Goal: Task Accomplishment & Management: Use online tool/utility

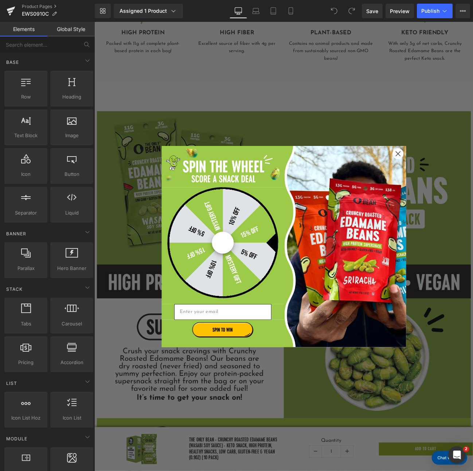
scroll to position [523, 0]
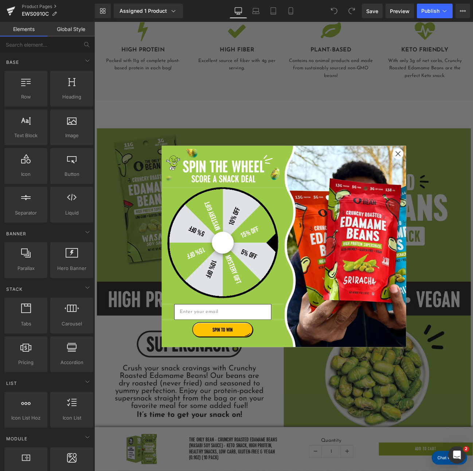
click at [448, 176] on circle "Close dialog" at bounding box center [448, 175] width 12 height 12
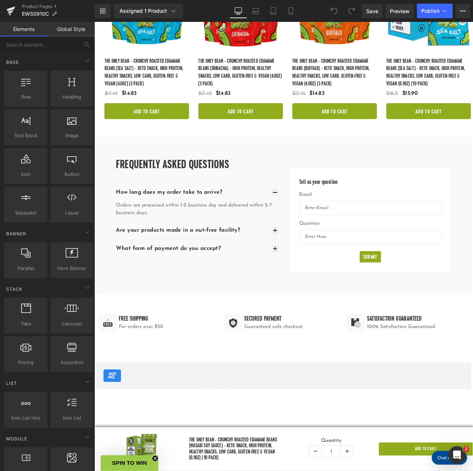
scroll to position [1502, 0]
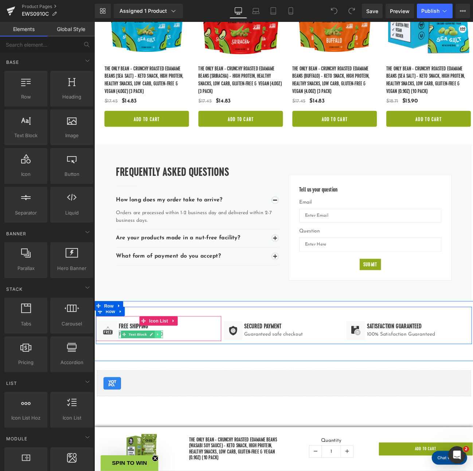
click at [168, 383] on icon at bounding box center [168, 385] width 4 height 4
click at [190, 379] on div "Image Free Shipping Heading For orders over $50 Text Block" at bounding box center [167, 381] width 137 height 23
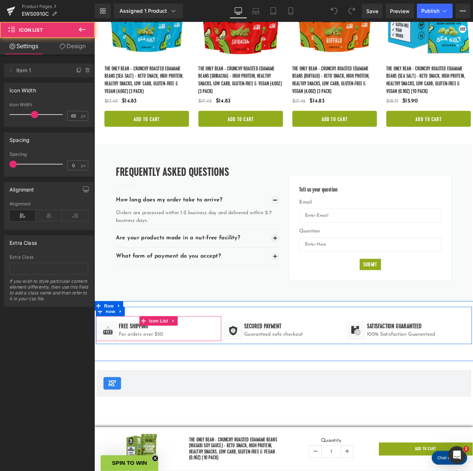
click at [180, 382] on div "Image Free Shipping Heading For orders over $50 Text Block" at bounding box center [167, 381] width 137 height 23
click at [170, 383] on icon at bounding box center [172, 385] width 4 height 4
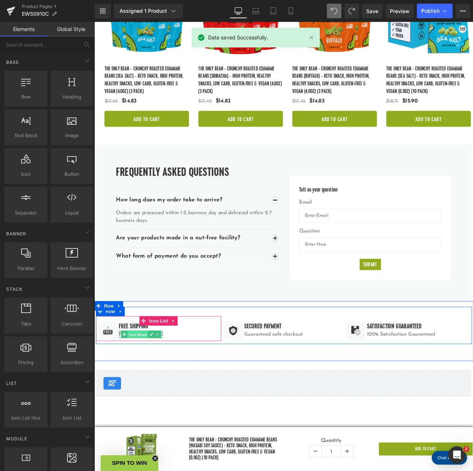
click at [144, 382] on span "Text Block" at bounding box center [145, 386] width 24 height 9
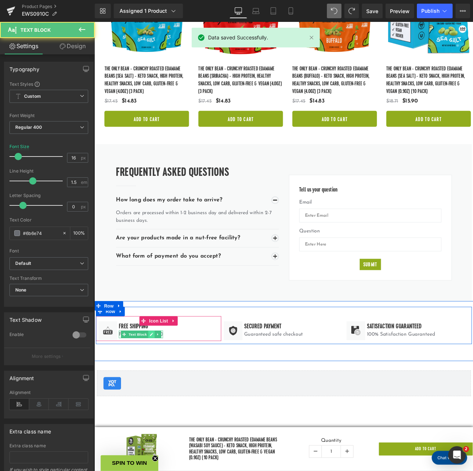
click at [157, 381] on link at bounding box center [161, 385] width 8 height 9
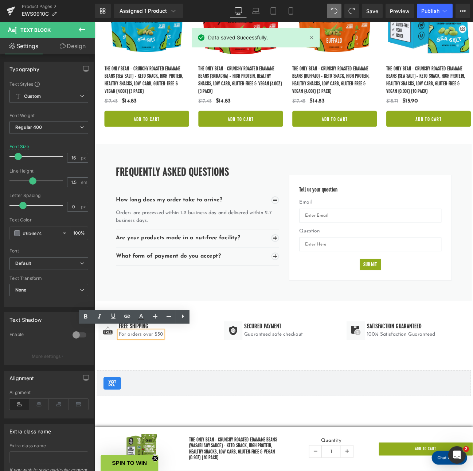
click at [168, 381] on p "For orders over $50" at bounding box center [148, 385] width 51 height 9
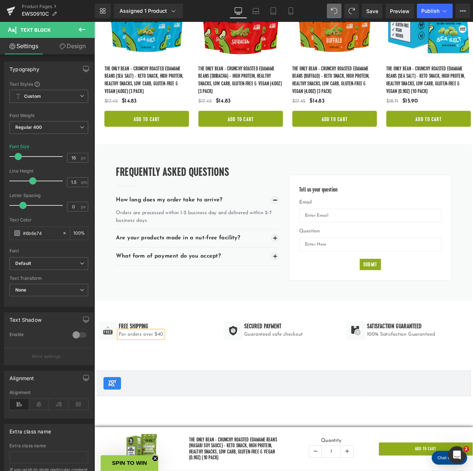
click at [205, 354] on div "Image Free Shipping Heading For orders over $40 Text Block Icon List Image Secu…" at bounding box center [315, 374] width 438 height 43
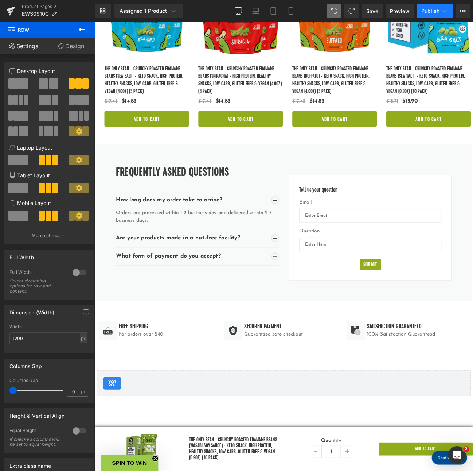
click at [430, 15] on button "Publish" at bounding box center [435, 11] width 36 height 15
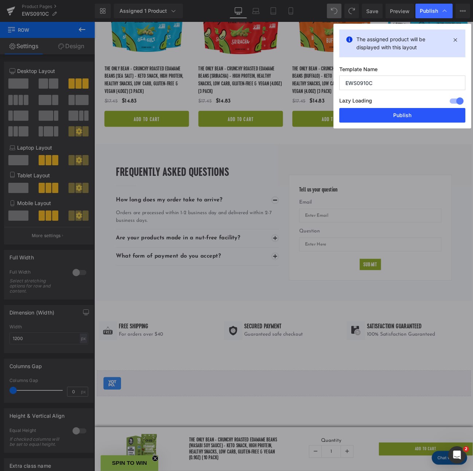
click at [391, 116] on button "Publish" at bounding box center [403, 115] width 126 height 15
